Goal: Information Seeking & Learning: Check status

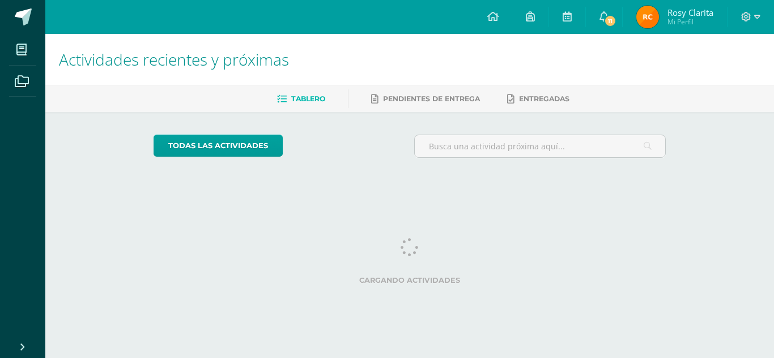
click at [644, 15] on img at bounding box center [647, 17] width 23 height 23
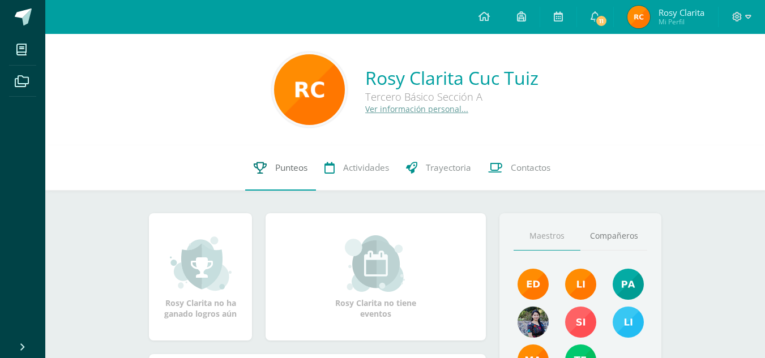
click at [270, 161] on link "Punteos" at bounding box center [280, 168] width 71 height 45
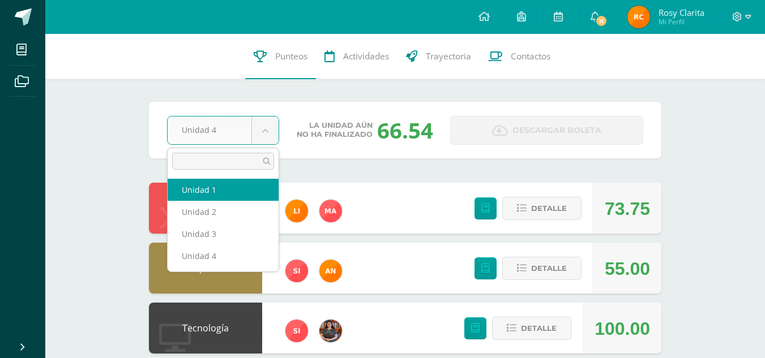
select select "Unidad 1"
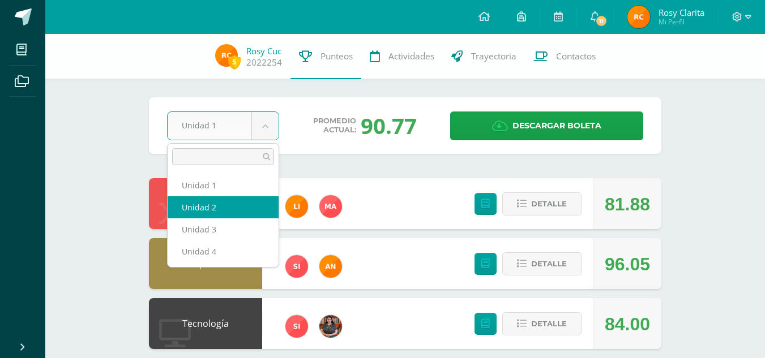
select select "Unidad 2"
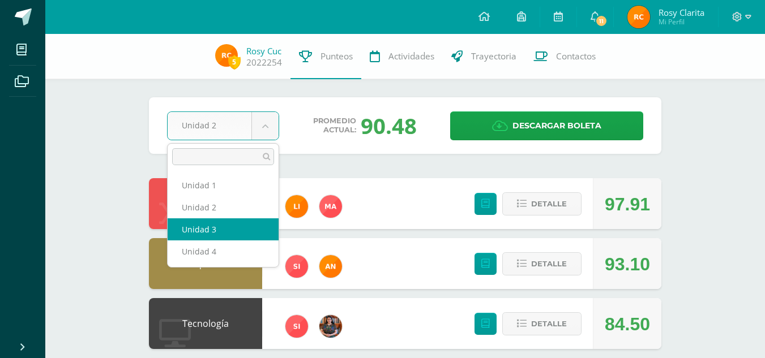
select select "Unidad 3"
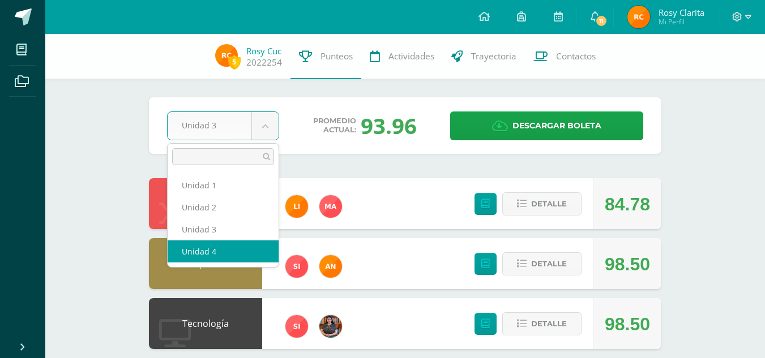
select select "Unidad 4"
